Goal: Information Seeking & Learning: Check status

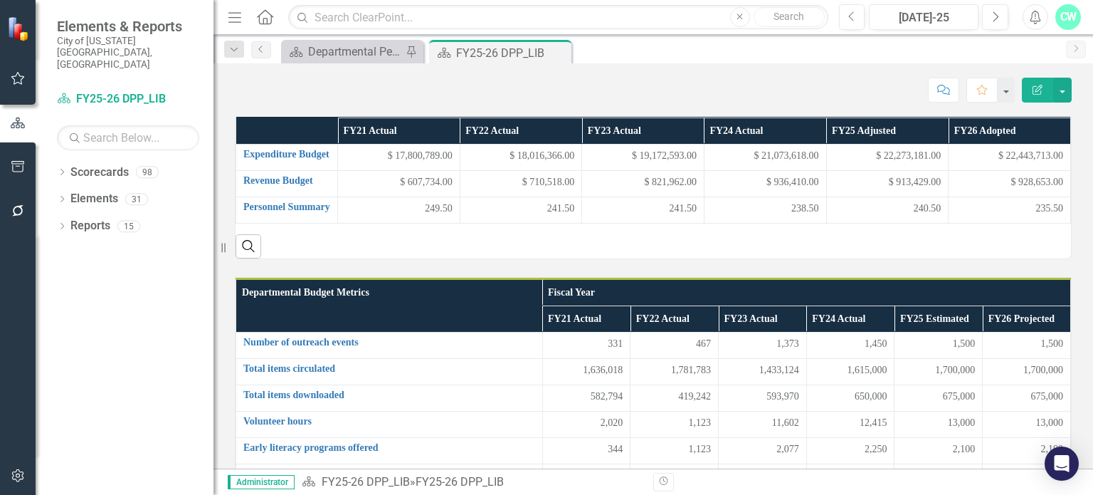
scroll to position [186, 0]
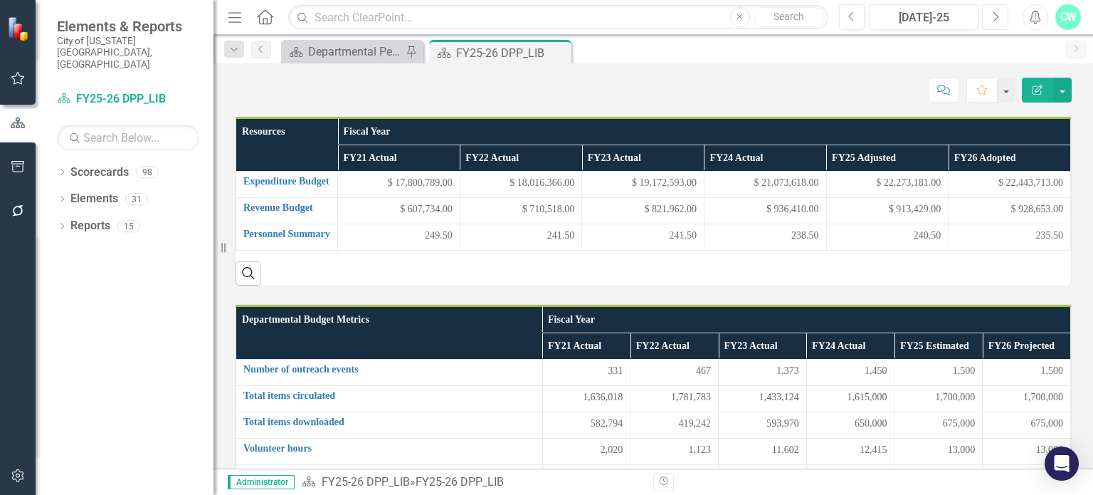
click at [995, 23] on button "Next" at bounding box center [995, 17] width 26 height 26
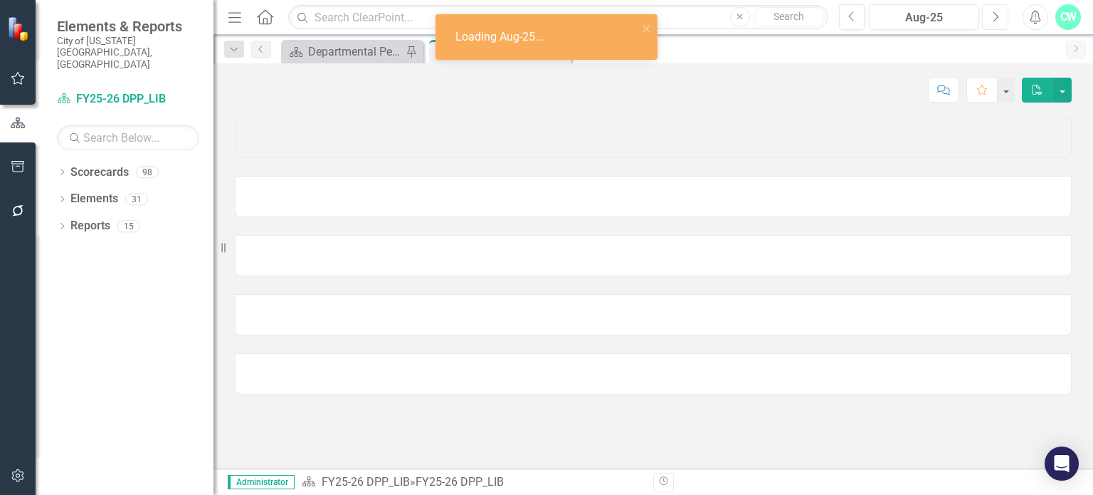
click at [995, 23] on button "Next" at bounding box center [995, 17] width 26 height 26
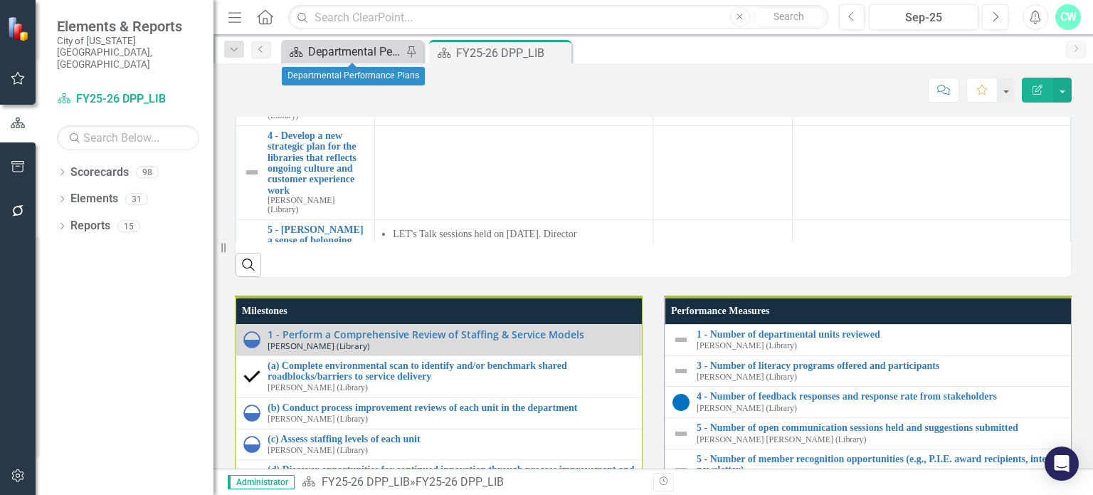
click at [363, 56] on div "Departmental Performance Plans" at bounding box center [355, 52] width 94 height 18
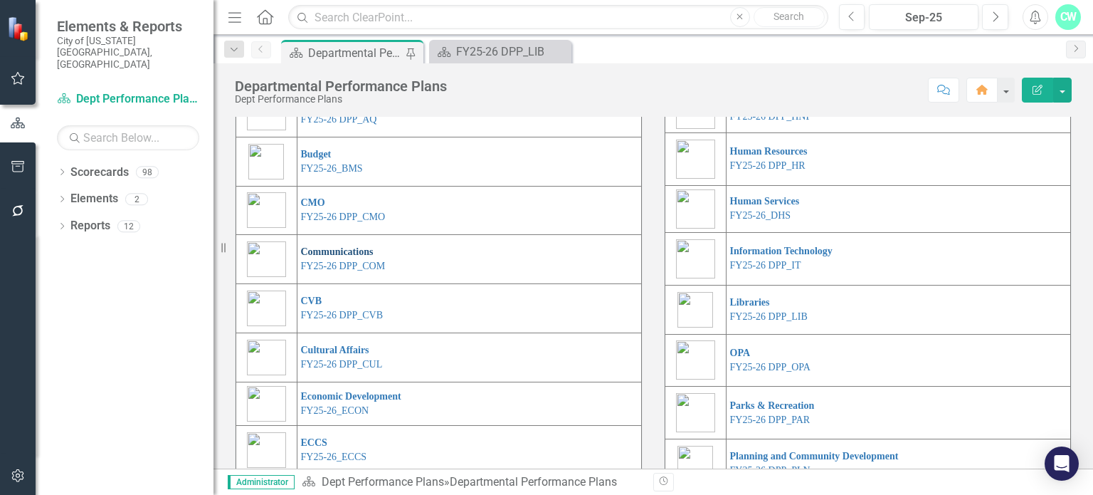
scroll to position [145, 0]
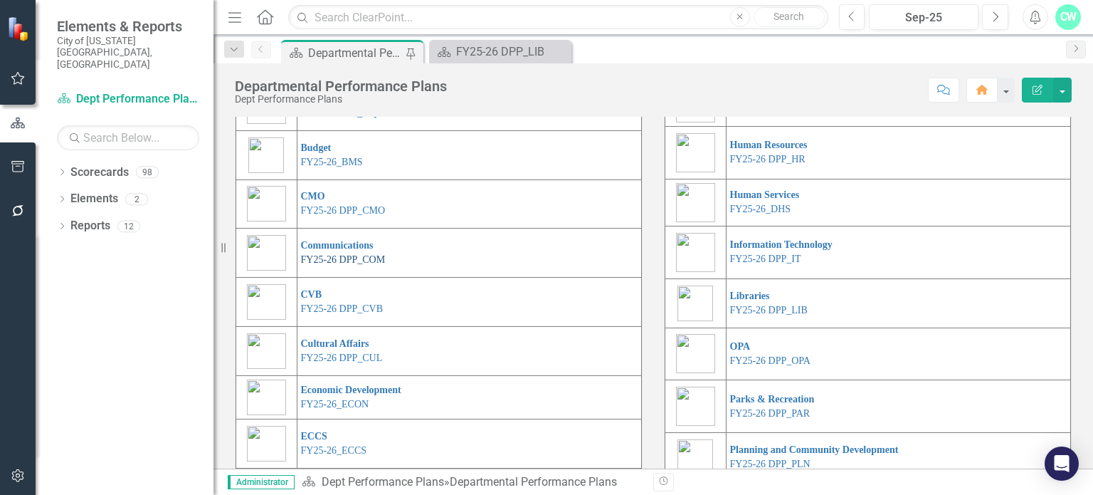
click at [380, 265] on link "FY25-26 DPP_COM" at bounding box center [343, 259] width 85 height 11
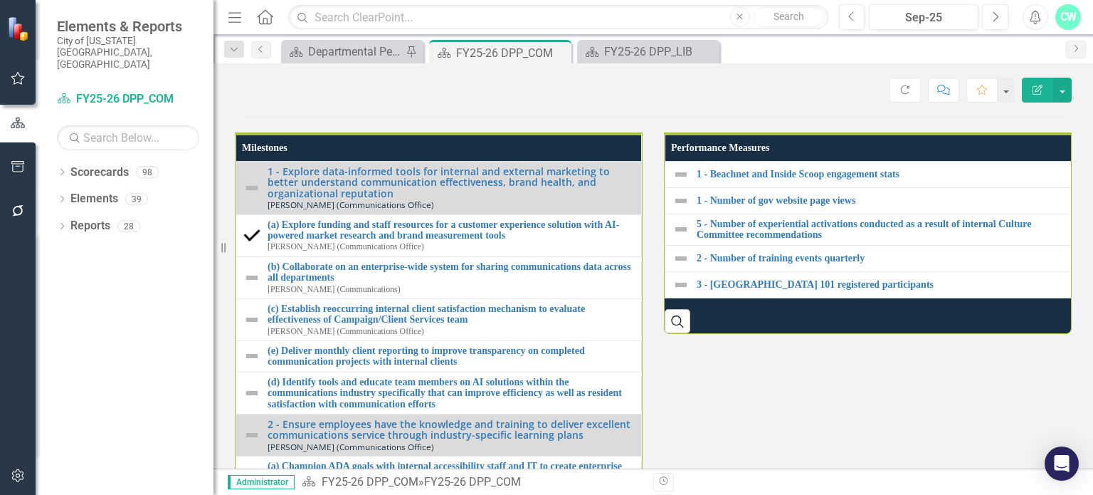
scroll to position [1938, 0]
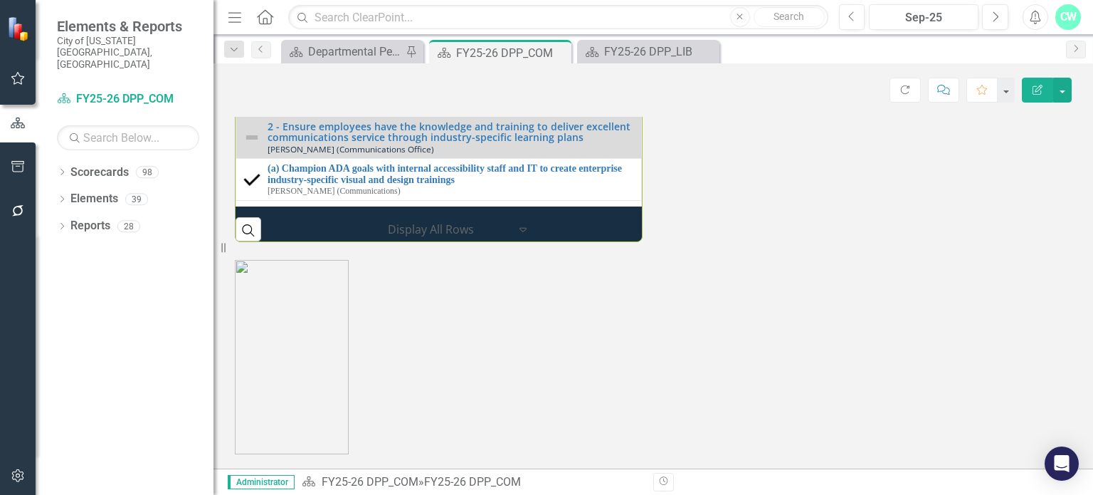
click at [744, 317] on p at bounding box center [653, 357] width 837 height 194
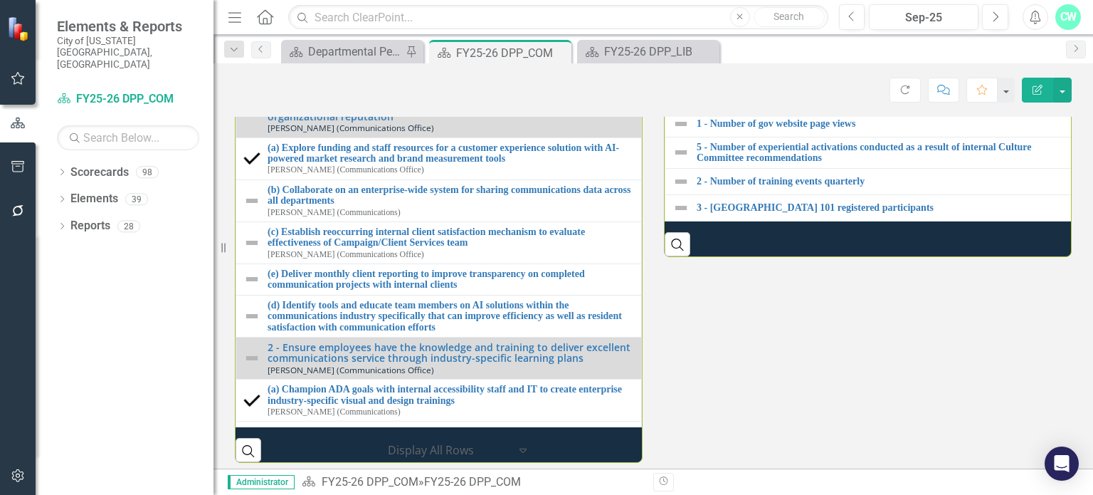
scroll to position [1512, 0]
click at [983, 20] on button "Next" at bounding box center [995, 17] width 26 height 26
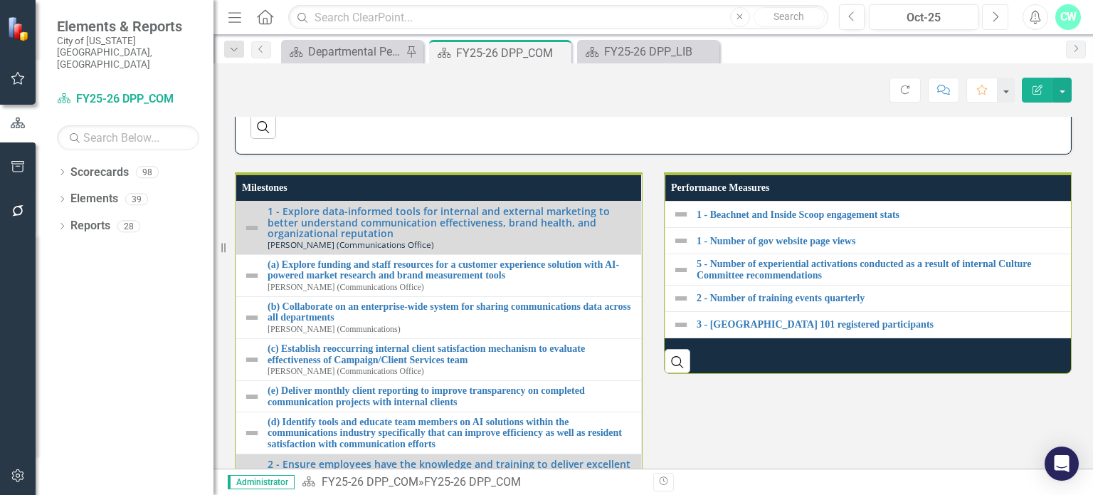
scroll to position [1571, 0]
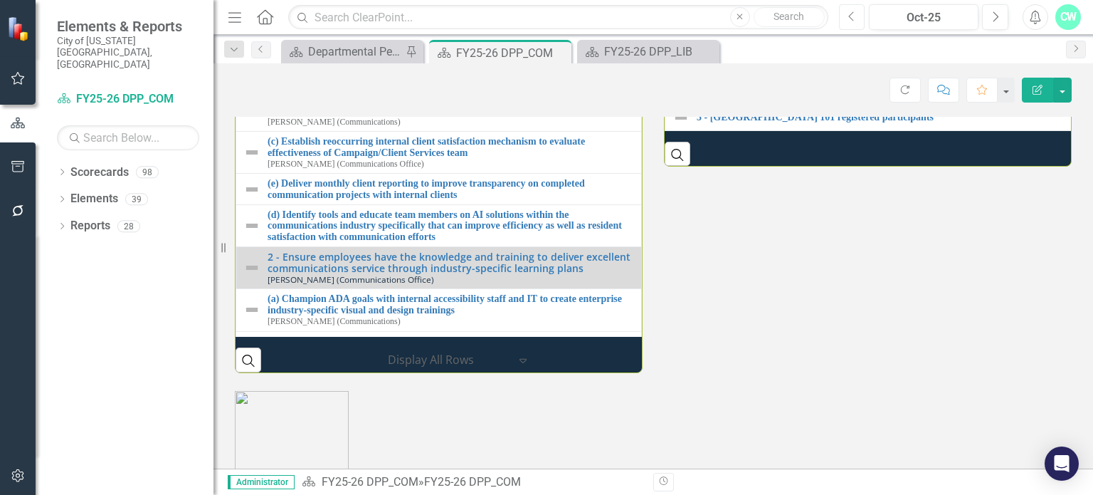
click at [853, 29] on button "Previous" at bounding box center [852, 17] width 26 height 26
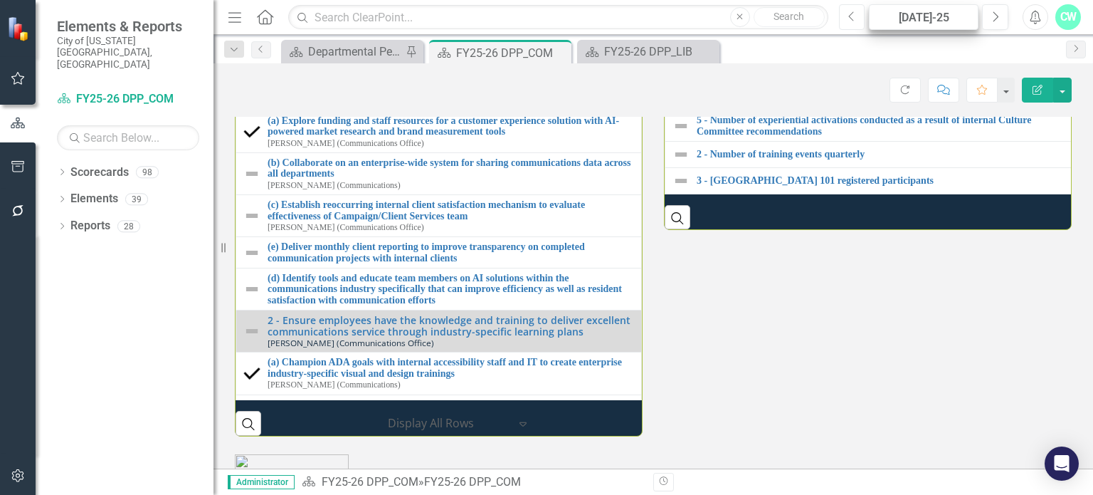
scroll to position [1445, 0]
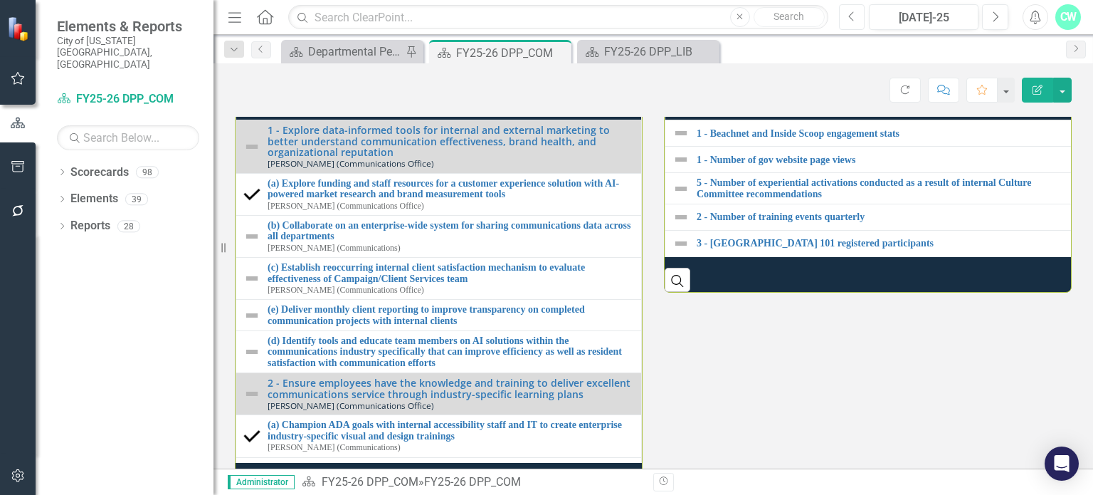
click at [851, 11] on icon "Previous" at bounding box center [853, 17] width 8 height 13
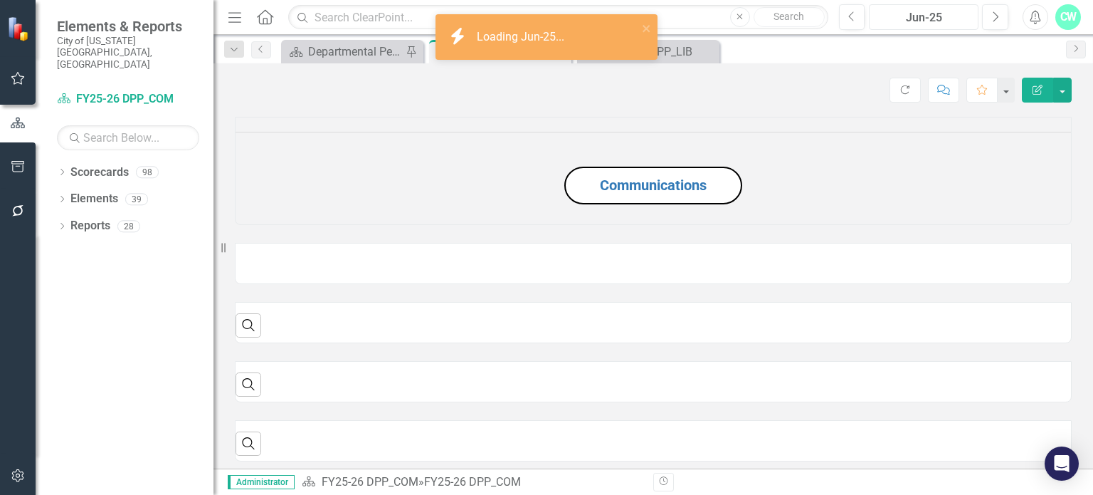
click at [940, 19] on div "Jun-25" at bounding box center [924, 17] width 100 height 17
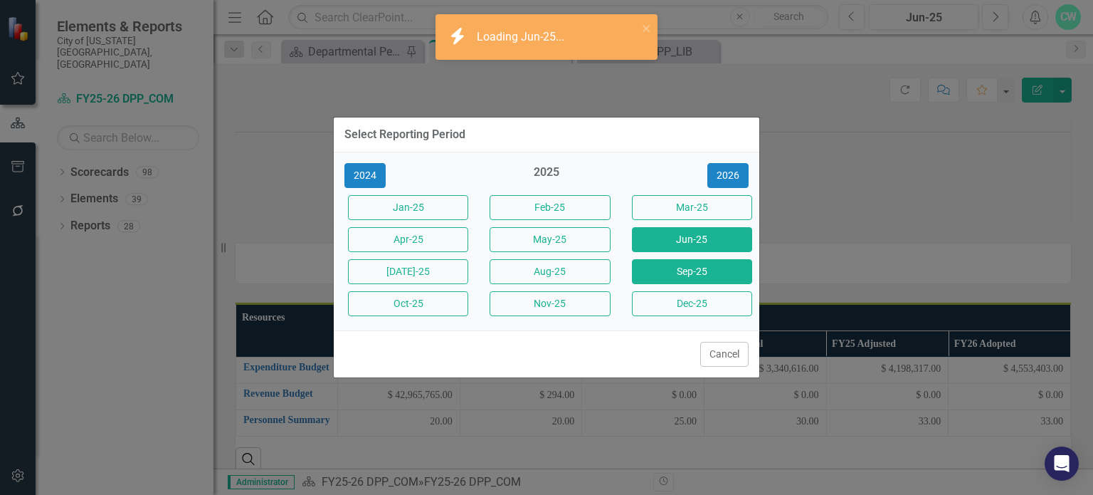
click at [679, 271] on button "Sep-25" at bounding box center [692, 271] width 120 height 25
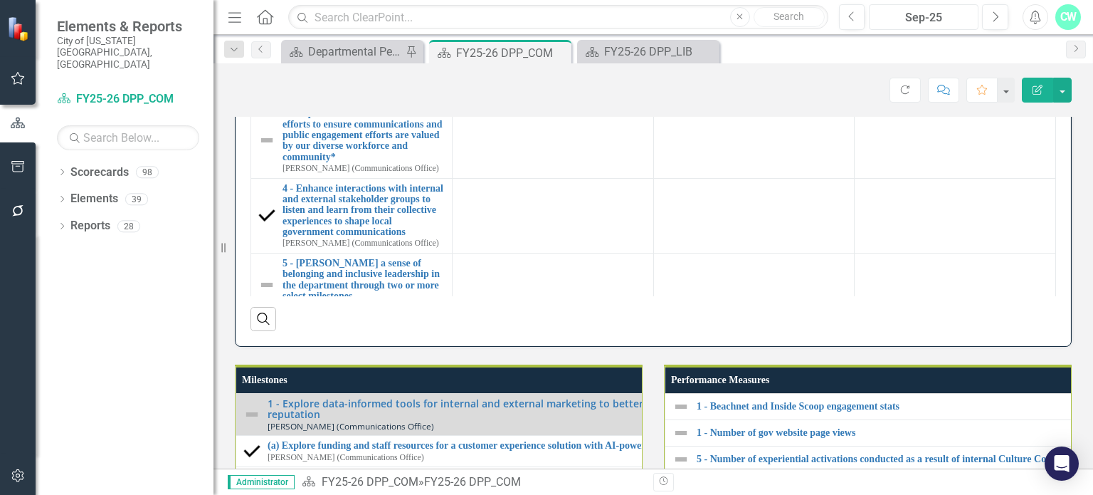
scroll to position [62, 0]
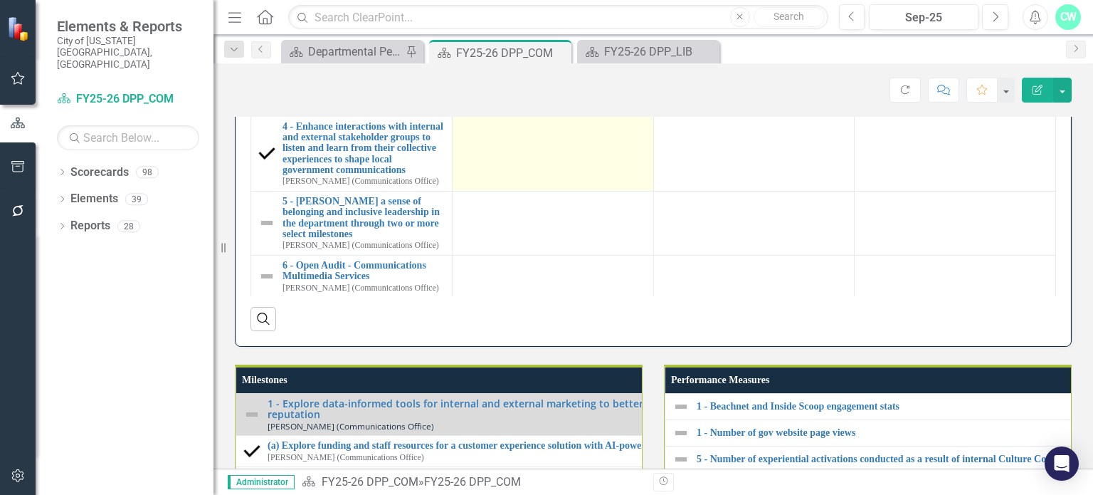
click at [555, 191] on td at bounding box center [552, 153] width 201 height 75
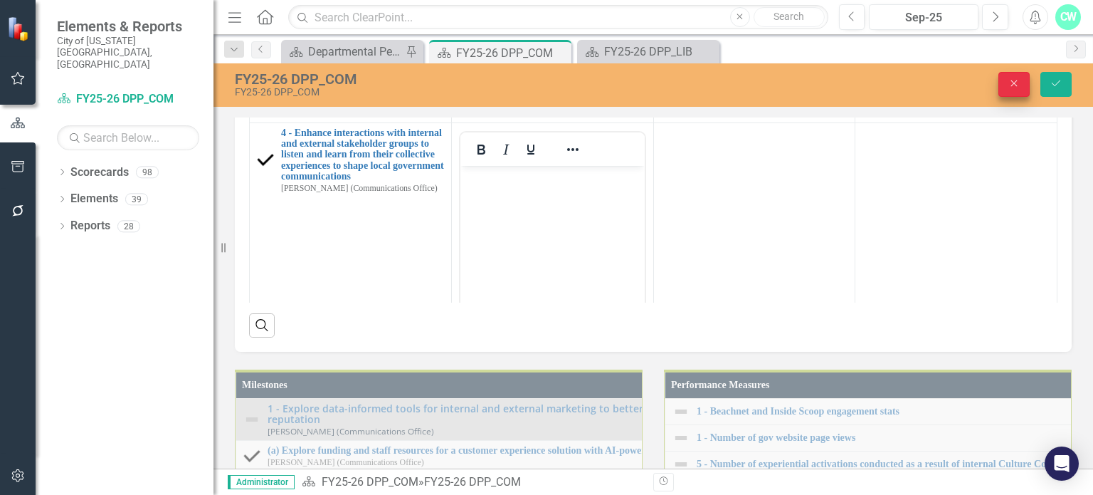
scroll to position [0, 0]
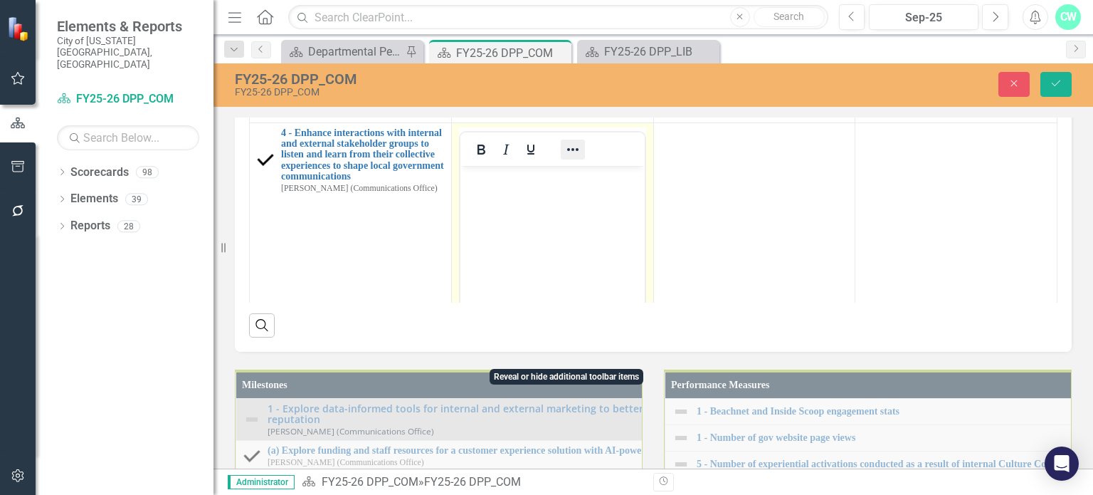
click at [565, 158] on icon "Reveal or hide additional toolbar items" at bounding box center [573, 149] width 17 height 17
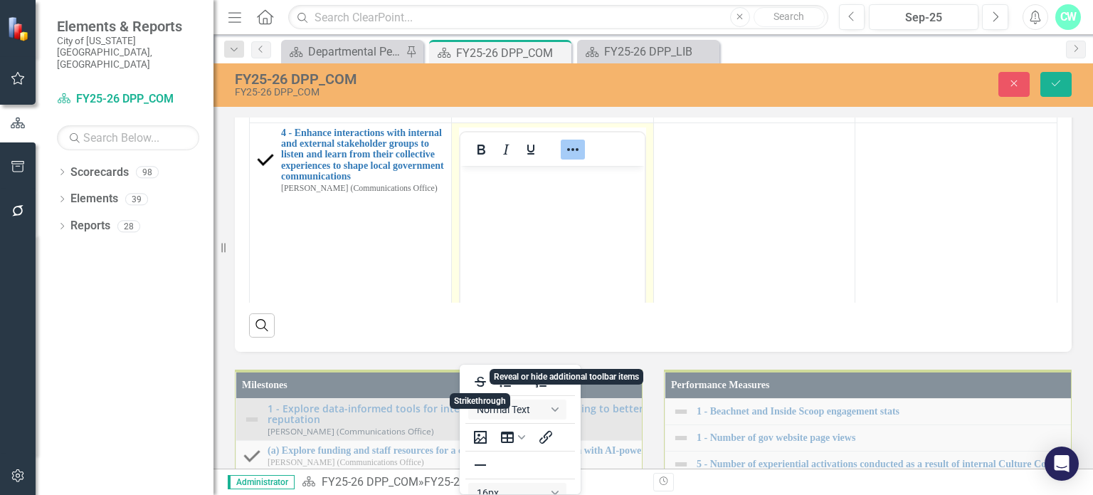
scroll to position [3, 0]
click at [565, 158] on icon "Reveal or hide additional toolbar items" at bounding box center [573, 149] width 17 height 17
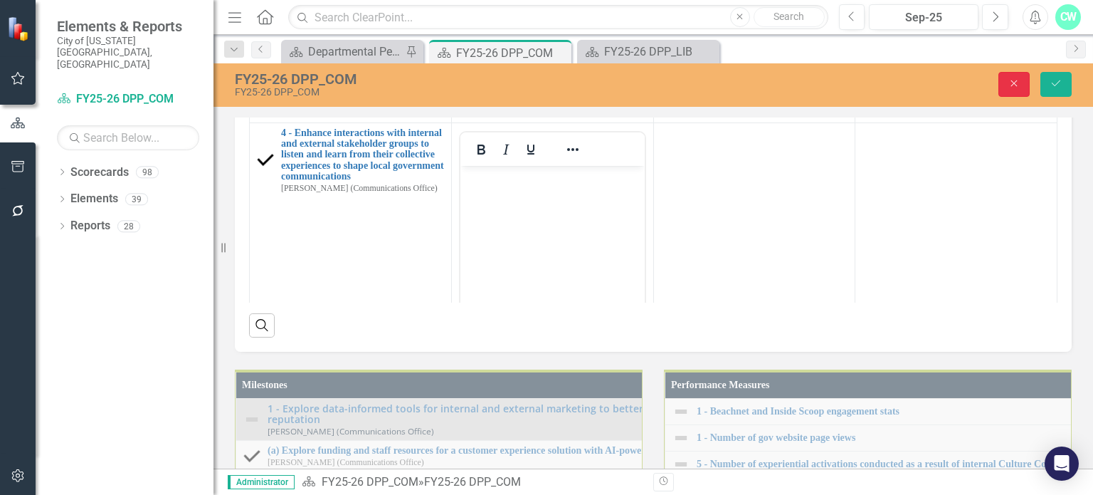
click at [1009, 96] on button "Close" at bounding box center [1014, 84] width 31 height 25
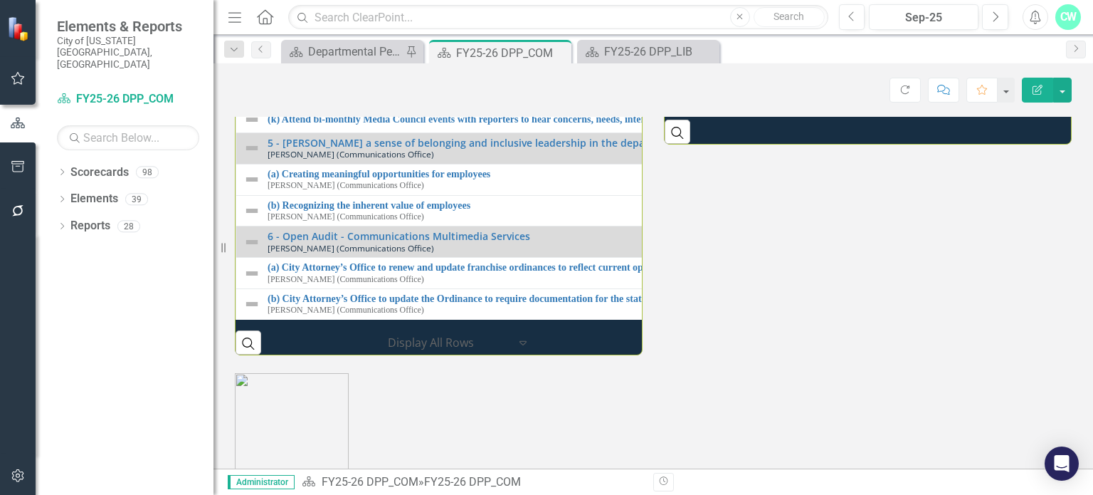
scroll to position [817, 0]
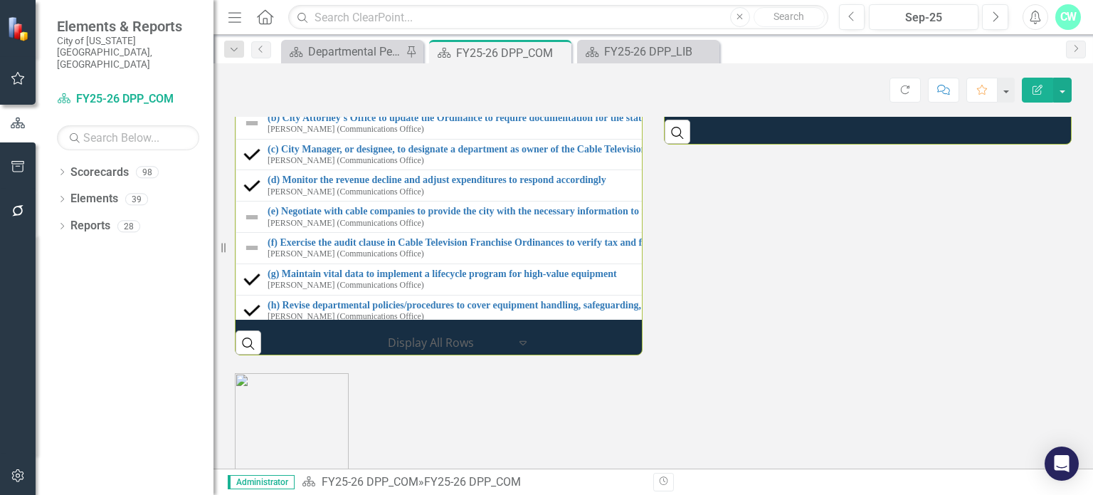
click at [408, 77] on td "6 - Open Audit - Communications Multimedia Services [PERSON_NAME] (Communicatio…" at bounding box center [649, 61] width 827 height 31
click at [846, 356] on div "Milestones 1 - Explore data-informed tools for internal and external marketing …" at bounding box center [653, 143] width 859 height 426
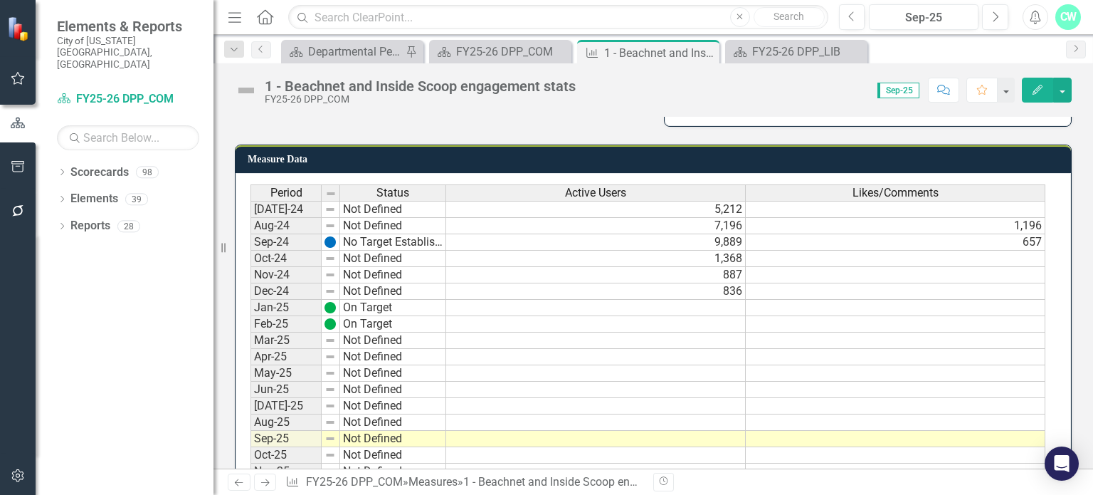
scroll to position [347, 0]
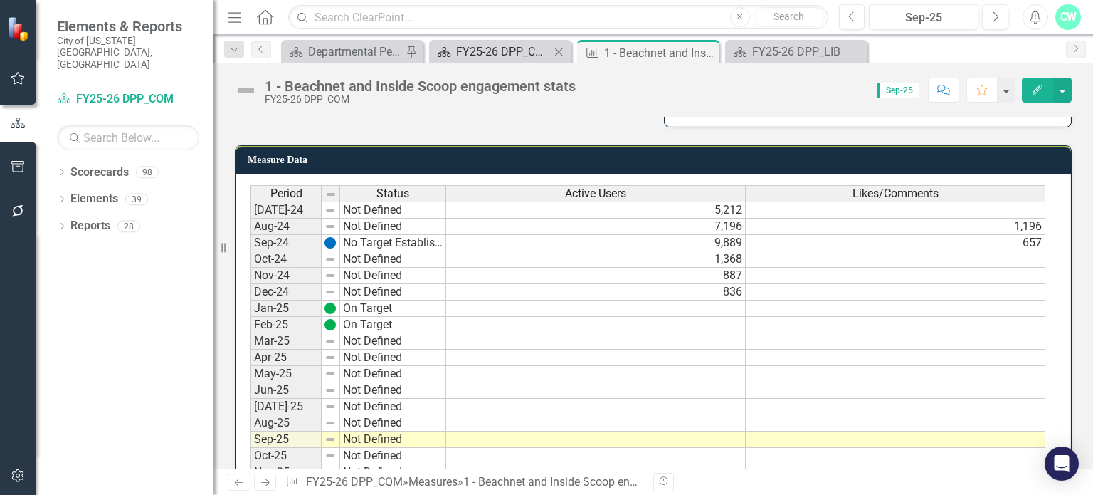
click at [498, 43] on div "FY25-26 DPP_COM" at bounding box center [503, 52] width 94 height 18
